Goal: Use online tool/utility: Utilize a website feature to perform a specific function

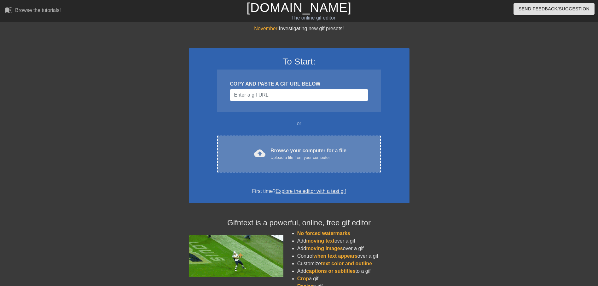
click at [339, 171] on div "cloud_upload Browse your computer for a file Upload a file from your computer C…" at bounding box center [298, 154] width 163 height 37
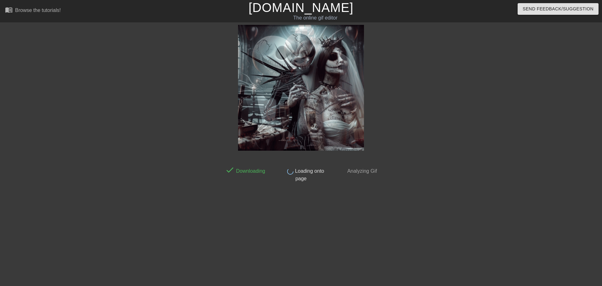
click at [597, 66] on html "menu_book Browse the tutorials! Gifntext.com The online gif editor Send Feedbac…" at bounding box center [301, 108] width 602 height 217
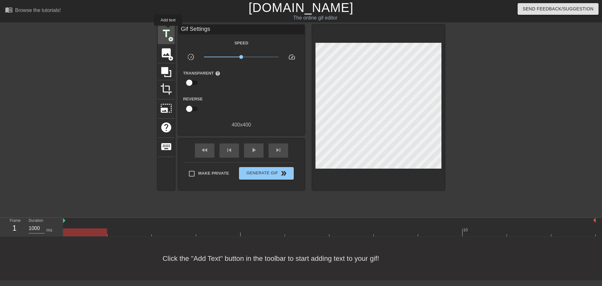
click at [168, 30] on span "title" at bounding box center [166, 34] width 12 height 12
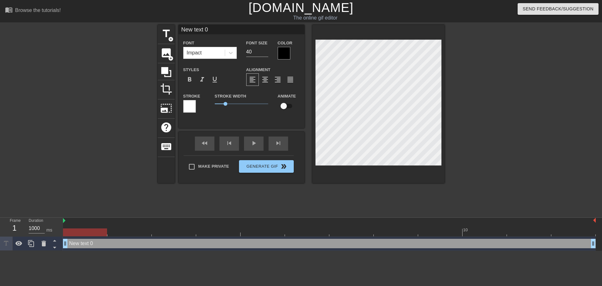
click at [203, 28] on input "New text 0" at bounding box center [242, 29] width 126 height 9
type input "XTAZ"
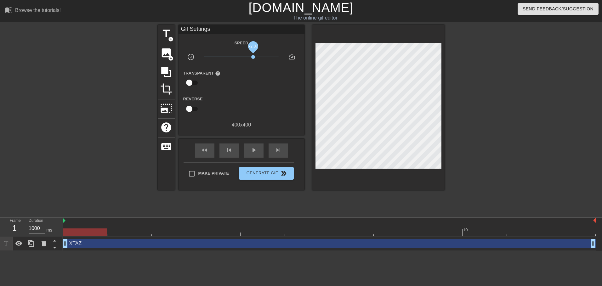
drag, startPoint x: 245, startPoint y: 57, endPoint x: 254, endPoint y: 58, distance: 9.2
click at [254, 58] on span "x2.07" at bounding box center [241, 57] width 75 height 8
click at [262, 148] on div "play_arrow" at bounding box center [254, 151] width 20 height 14
click at [257, 57] on span "x2.63" at bounding box center [241, 57] width 75 height 8
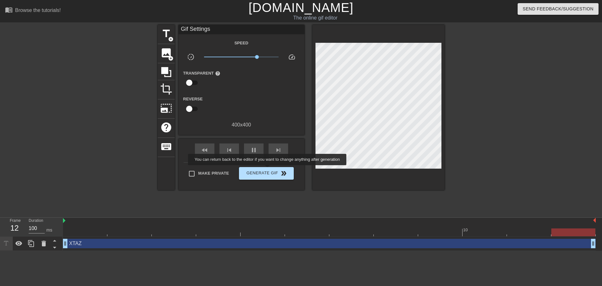
type input "1000"
click at [268, 171] on span "Generate Gif double_arrow" at bounding box center [266, 174] width 49 height 8
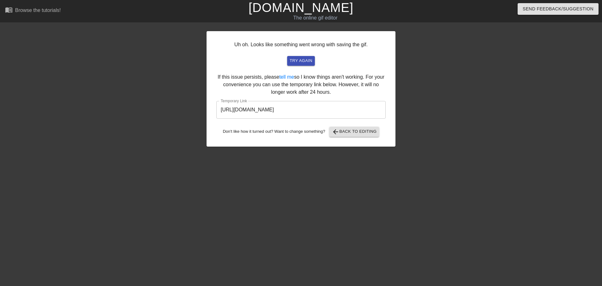
click at [301, 109] on input "https://www.gifntext.com/temp_generations/z6ilrNAN.gif" at bounding box center [300, 110] width 169 height 18
drag, startPoint x: 321, startPoint y: 151, endPoint x: 301, endPoint y: 109, distance: 46.9
click at [301, 109] on input "https://www.gifntext.com/temp_generations/z6ilrNAN.gif" at bounding box center [300, 110] width 169 height 18
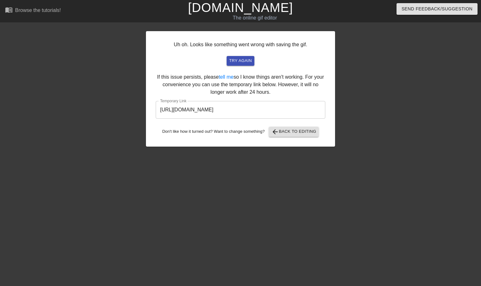
click at [290, 138] on div "Uh oh. Looks like something went wrong with saving the gif. try again If this i…" at bounding box center [240, 89] width 189 height 116
click at [287, 129] on span "arrow_back Back to Editing" at bounding box center [293, 132] width 45 height 8
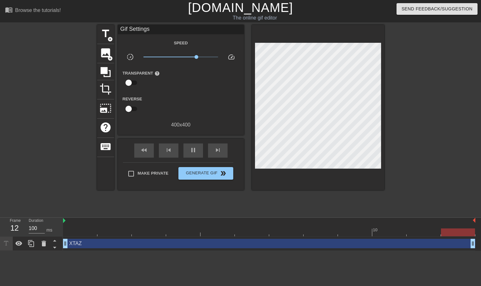
type input "1000"
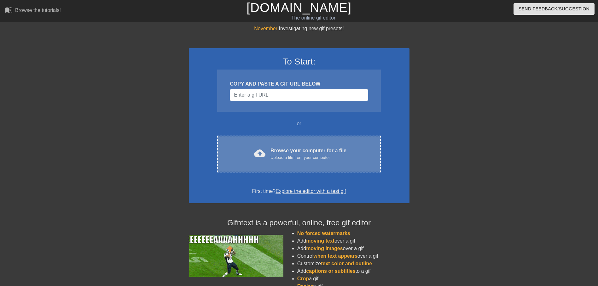
click at [262, 137] on div "cloud_upload Browse your computer for a file Upload a file from your computer C…" at bounding box center [298, 154] width 163 height 37
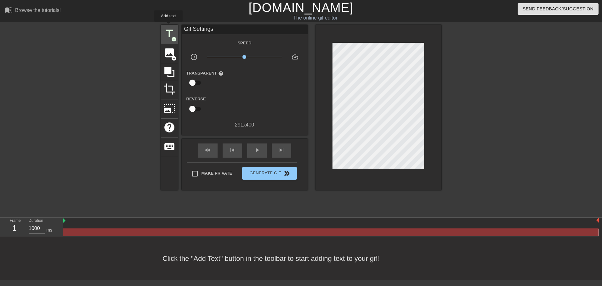
click at [169, 26] on div "title add_circle" at bounding box center [169, 34] width 17 height 19
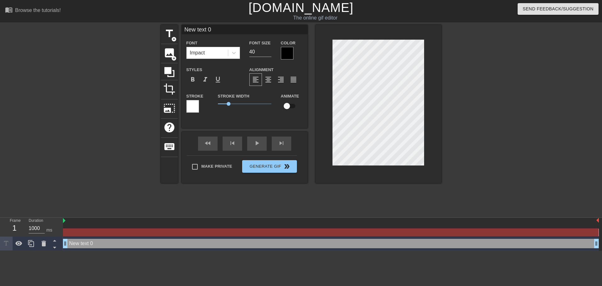
click at [204, 25] on input "New text 0" at bounding box center [245, 29] width 126 height 9
type input "XTAZ"
click at [453, 102] on div at bounding box center [496, 119] width 94 height 189
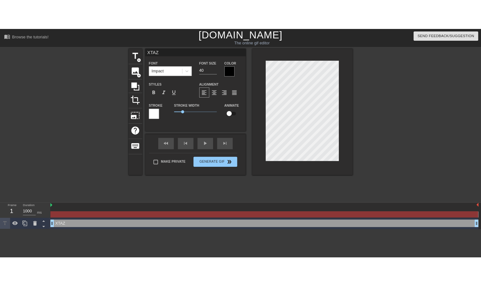
scroll to position [1, 1]
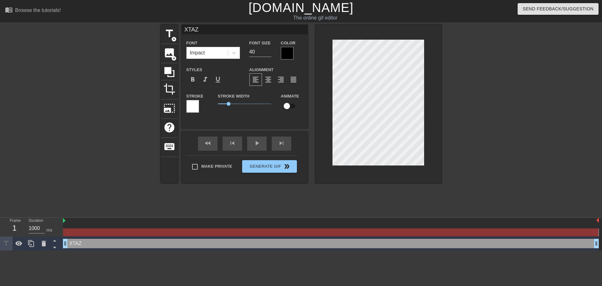
click at [474, 150] on div at bounding box center [496, 119] width 94 height 189
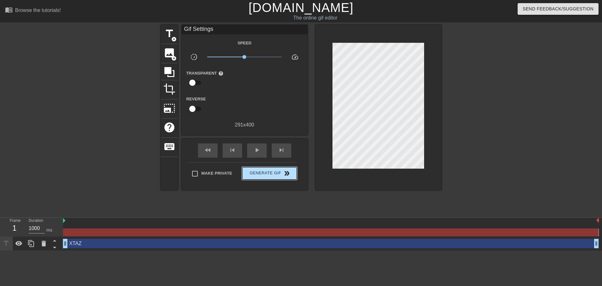
click at [293, 171] on button "Generate Gif double_arrow" at bounding box center [269, 173] width 54 height 13
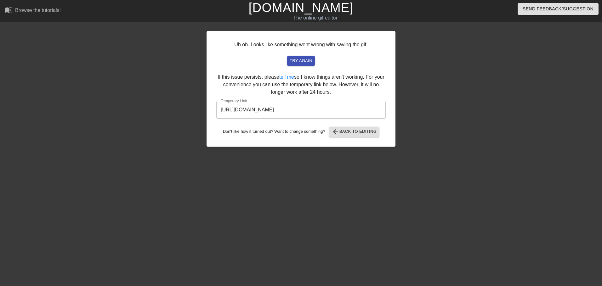
click at [319, 109] on input "https://www.gifntext.com/temp_generations/FZRZ6IaF.gif" at bounding box center [300, 110] width 169 height 18
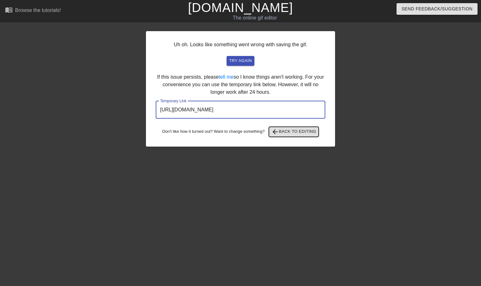
click at [296, 132] on span "arrow_back Back to Editing" at bounding box center [293, 132] width 45 height 8
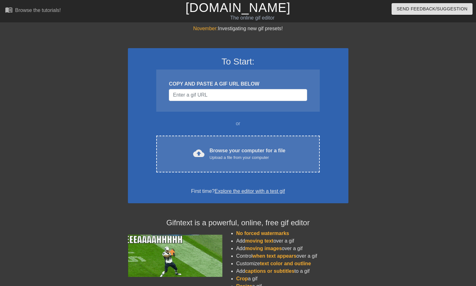
click at [227, 179] on div "To Start: COPY AND PASTE A GIF URL BELOW or cloud_upload Browse your computer f…" at bounding box center [238, 125] width 220 height 155
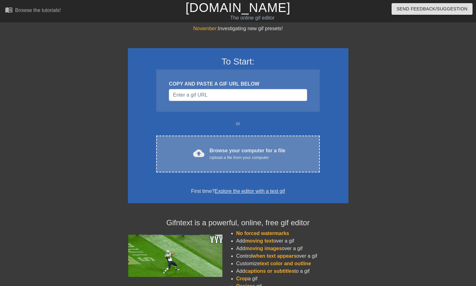
click at [229, 157] on div "Upload a file from your computer" at bounding box center [247, 158] width 76 height 6
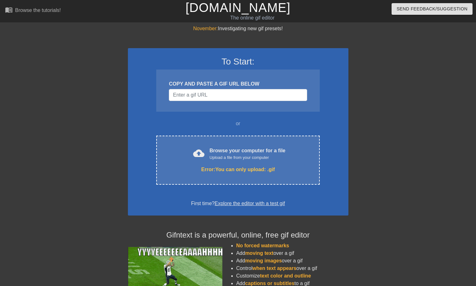
click at [230, 127] on div "or" at bounding box center [238, 124] width 188 height 8
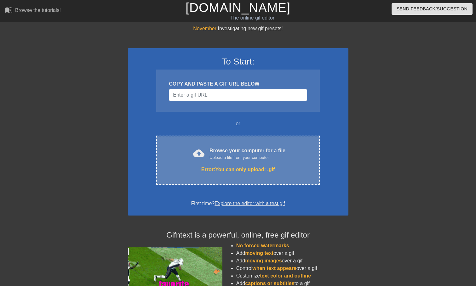
click at [223, 144] on div "cloud_upload Browse your computer for a file Upload a file from your computer E…" at bounding box center [237, 160] width 163 height 49
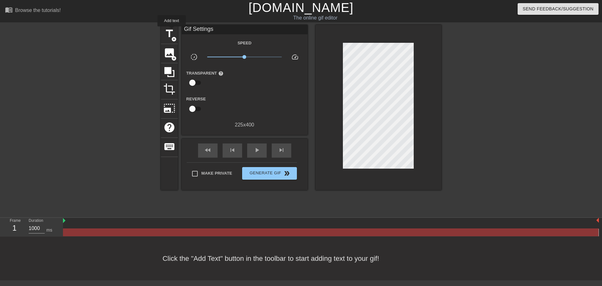
drag, startPoint x: 172, startPoint y: 31, endPoint x: 179, endPoint y: 31, distance: 7.6
click at [172, 31] on span "title" at bounding box center [169, 34] width 12 height 12
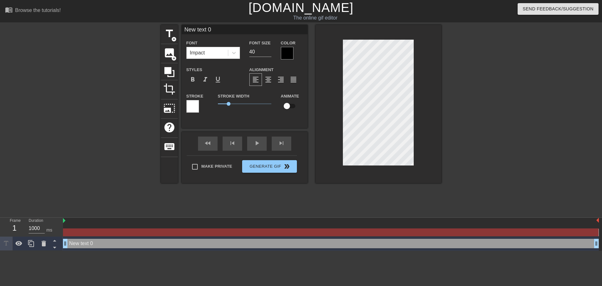
click at [202, 30] on input "New text 0" at bounding box center [245, 29] width 126 height 9
click at [202, 30] on input "X" at bounding box center [245, 29] width 126 height 9
type input "XTAZ"
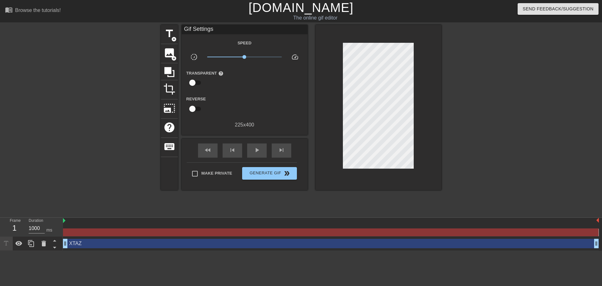
click at [415, 117] on div at bounding box center [379, 107] width 126 height 165
click at [298, 170] on div "fast_rewind skip_previous play_arrow skip_next Make Private Generate Gif double…" at bounding box center [245, 164] width 126 height 51
click at [285, 173] on span "double_arrow" at bounding box center [287, 174] width 8 height 8
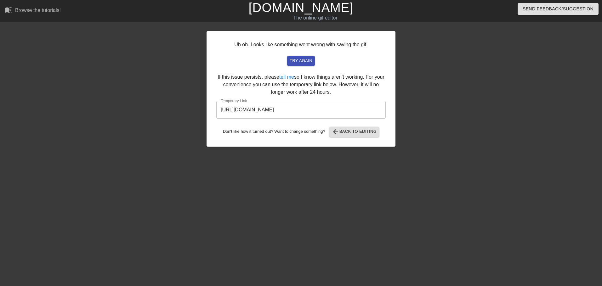
click at [303, 121] on div "Uh oh. Looks like something went wrong with saving the gif. try again If this i…" at bounding box center [301, 89] width 189 height 116
click at [306, 112] on input "https://www.gifntext.com/temp_generations/uxcnvyQr.gif" at bounding box center [300, 110] width 169 height 18
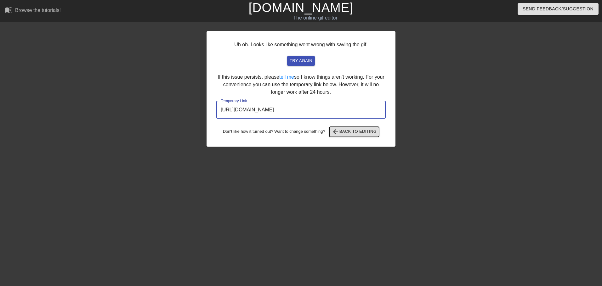
click at [352, 135] on span "arrow_back Back to Editing" at bounding box center [354, 132] width 45 height 8
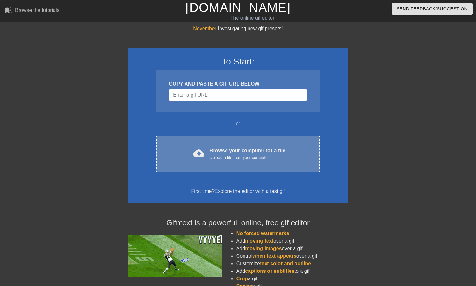
click at [245, 153] on div "Browse your computer for a file Upload a file from your computer" at bounding box center [247, 154] width 76 height 14
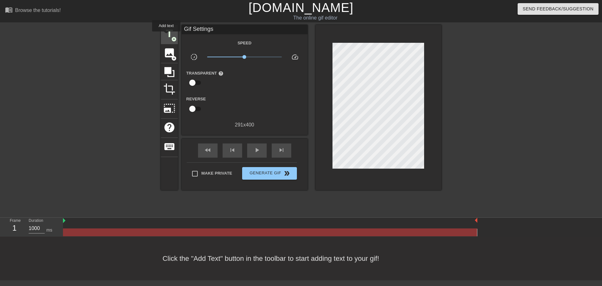
click at [166, 36] on span "title" at bounding box center [169, 34] width 12 height 12
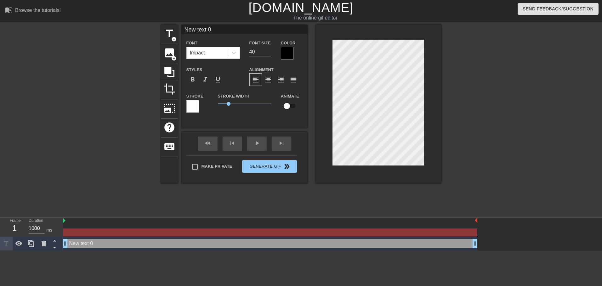
click at [200, 30] on input "New text 0" at bounding box center [245, 29] width 126 height 9
type input "XTAZ"
click at [432, 101] on div at bounding box center [379, 104] width 126 height 158
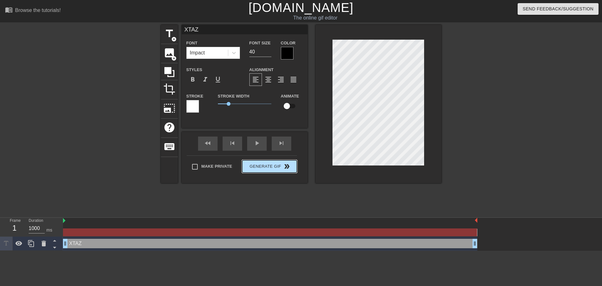
click at [283, 169] on span "double_arrow" at bounding box center [287, 167] width 8 height 8
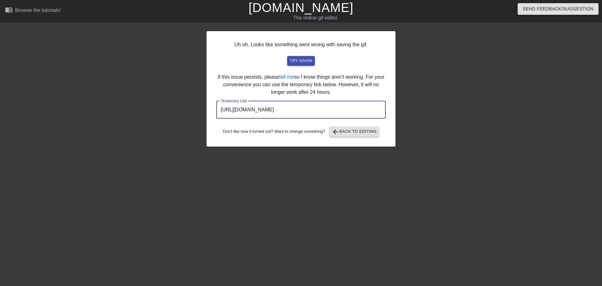
click at [312, 111] on input "https://www.gifntext.com/temp_generations/w6OfNX57.gif" at bounding box center [300, 110] width 169 height 18
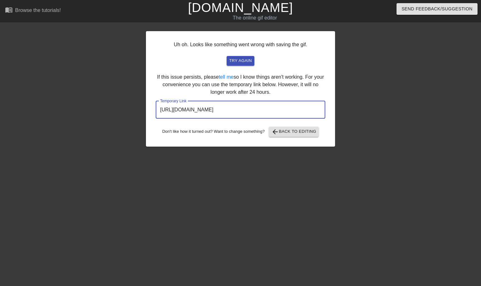
click at [285, 122] on div "Uh oh. Looks like something went wrong with saving the gif. try again If this i…" at bounding box center [240, 89] width 189 height 116
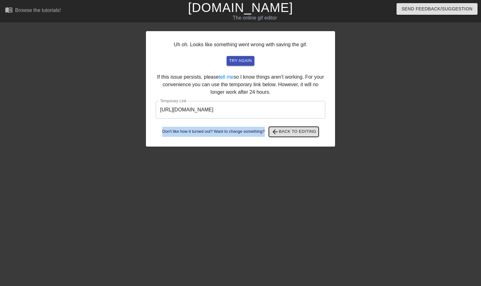
drag, startPoint x: 285, startPoint y: 122, endPoint x: 288, endPoint y: 133, distance: 11.6
click at [288, 133] on span "arrow_back Back to Editing" at bounding box center [293, 132] width 45 height 8
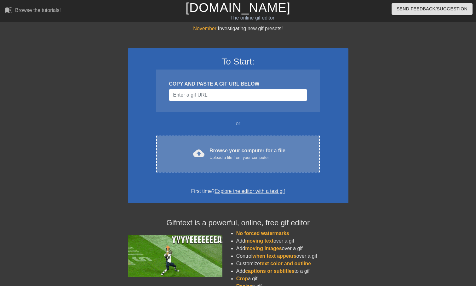
click at [279, 153] on div "Browse your computer for a file Upload a file from your computer" at bounding box center [247, 154] width 76 height 14
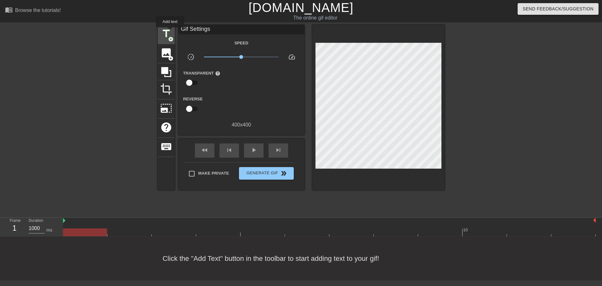
click at [169, 31] on span "title" at bounding box center [166, 34] width 12 height 12
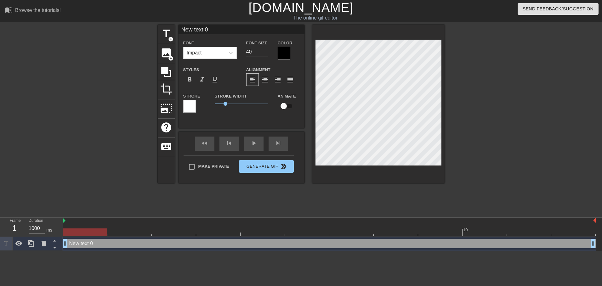
click at [198, 28] on input "New text 0" at bounding box center [242, 29] width 126 height 9
type input "XTAZ"
click at [465, 121] on div at bounding box center [499, 119] width 94 height 189
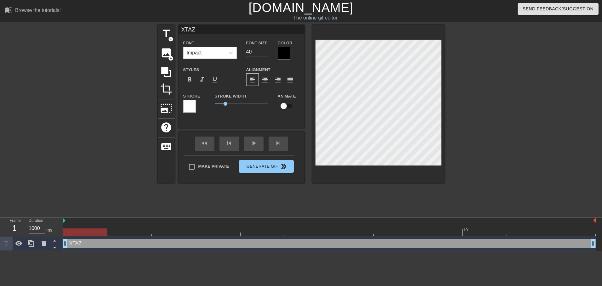
click at [283, 174] on div "Make Private Generate Gif double_arrow" at bounding box center [239, 168] width 110 height 25
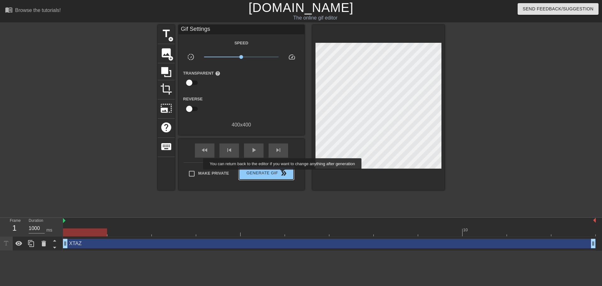
click at [283, 174] on span "double_arrow" at bounding box center [284, 174] width 8 height 8
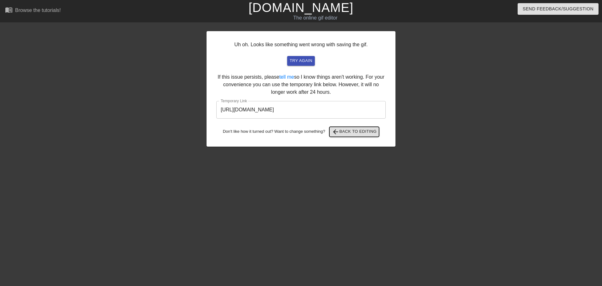
click at [341, 127] on button "arrow_back Back to Editing" at bounding box center [354, 132] width 50 height 10
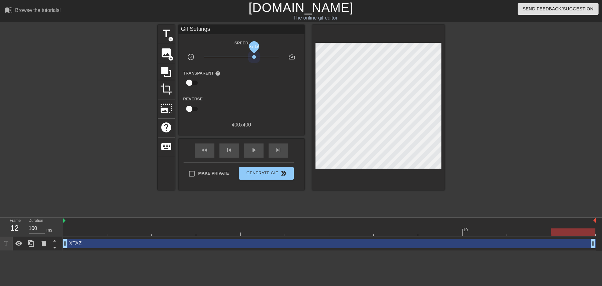
click at [254, 54] on span "x2.19" at bounding box center [241, 57] width 75 height 8
click at [251, 149] on span "play_arrow" at bounding box center [254, 150] width 8 height 8
click at [261, 56] on span "x2.19" at bounding box center [241, 57] width 75 height 8
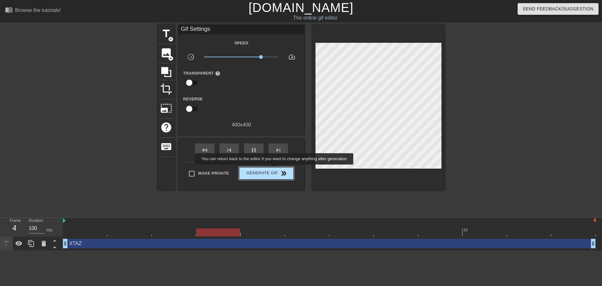
type input "1000"
click at [275, 170] on span "Generate Gif double_arrow" at bounding box center [266, 174] width 49 height 8
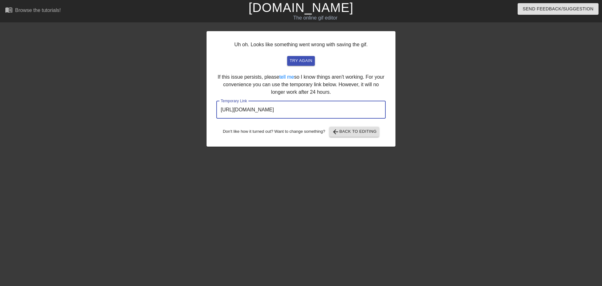
click at [309, 118] on input "https://www.gifntext.com/temp_generations/j7R2uybT.gif" at bounding box center [300, 110] width 169 height 18
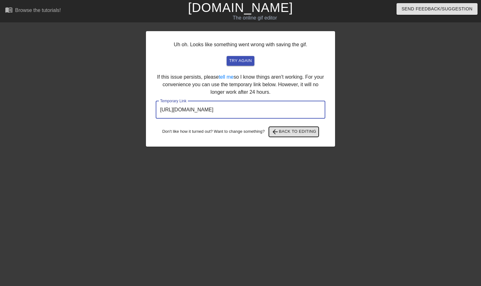
drag, startPoint x: 292, startPoint y: 130, endPoint x: 252, endPoint y: 93, distance: 54.6
click at [292, 130] on span "arrow_back Back to Editing" at bounding box center [293, 132] width 45 height 8
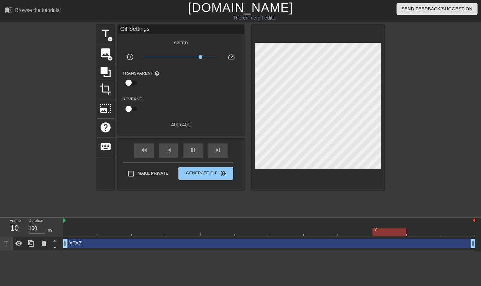
type input "1000"
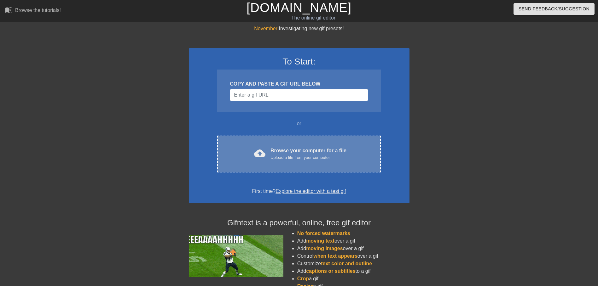
click at [306, 148] on div "Browse your computer for a file Upload a file from your computer" at bounding box center [308, 154] width 76 height 14
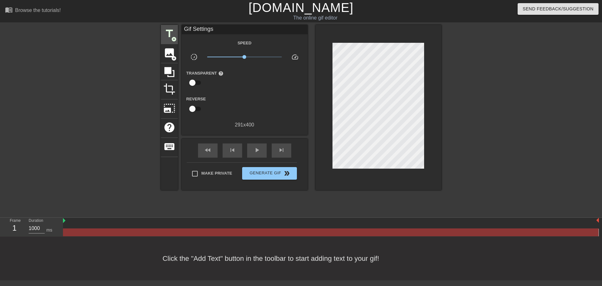
click at [176, 37] on span "add_circle" at bounding box center [173, 39] width 5 height 5
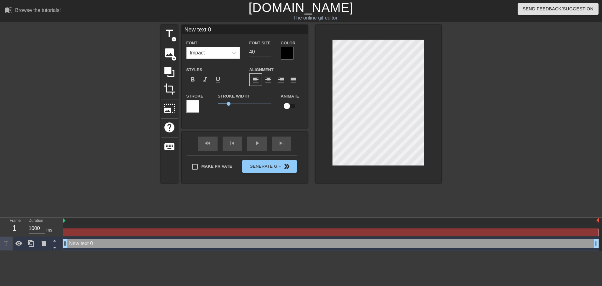
click at [202, 29] on input "New text 0" at bounding box center [245, 29] width 126 height 9
type input "XTAZ"
click at [300, 164] on div "fast_rewind skip_previous play_arrow skip_next Make Private Generate Gif double…" at bounding box center [245, 157] width 126 height 51
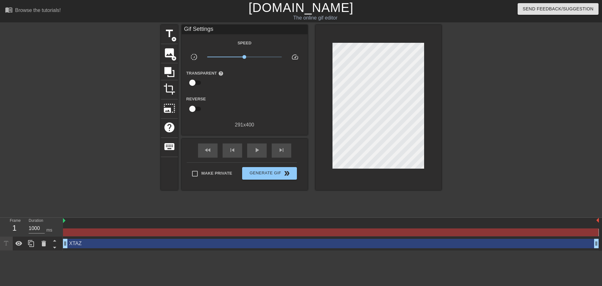
click at [292, 165] on div "Make Private Generate Gif double_arrow" at bounding box center [242, 175] width 110 height 25
click at [291, 170] on button "Generate Gif double_arrow" at bounding box center [269, 173] width 54 height 13
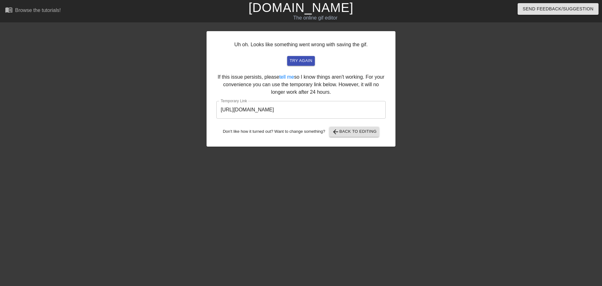
click at [285, 95] on div "Uh oh. Looks like something went wrong with saving the gif. try again If this i…" at bounding box center [301, 89] width 189 height 116
click at [284, 105] on input "[URL][DOMAIN_NAME]" at bounding box center [300, 110] width 169 height 18
